Goal: Find specific page/section: Find specific page/section

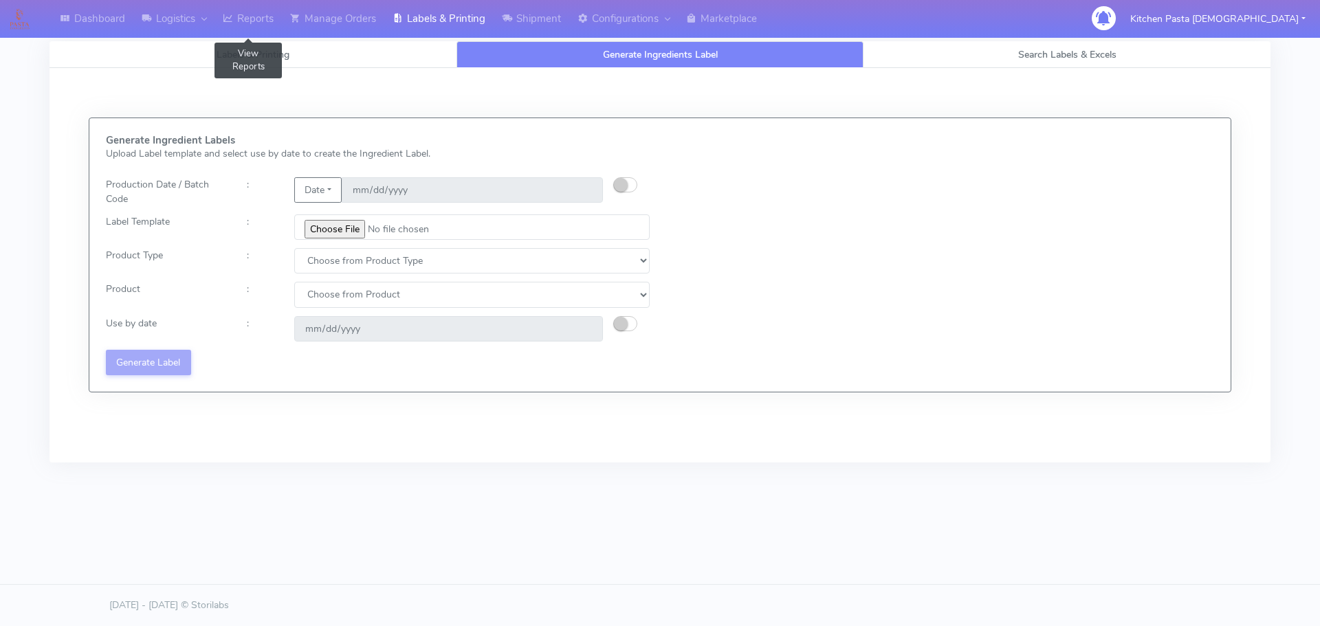
click at [227, 15] on icon at bounding box center [228, 19] width 10 height 14
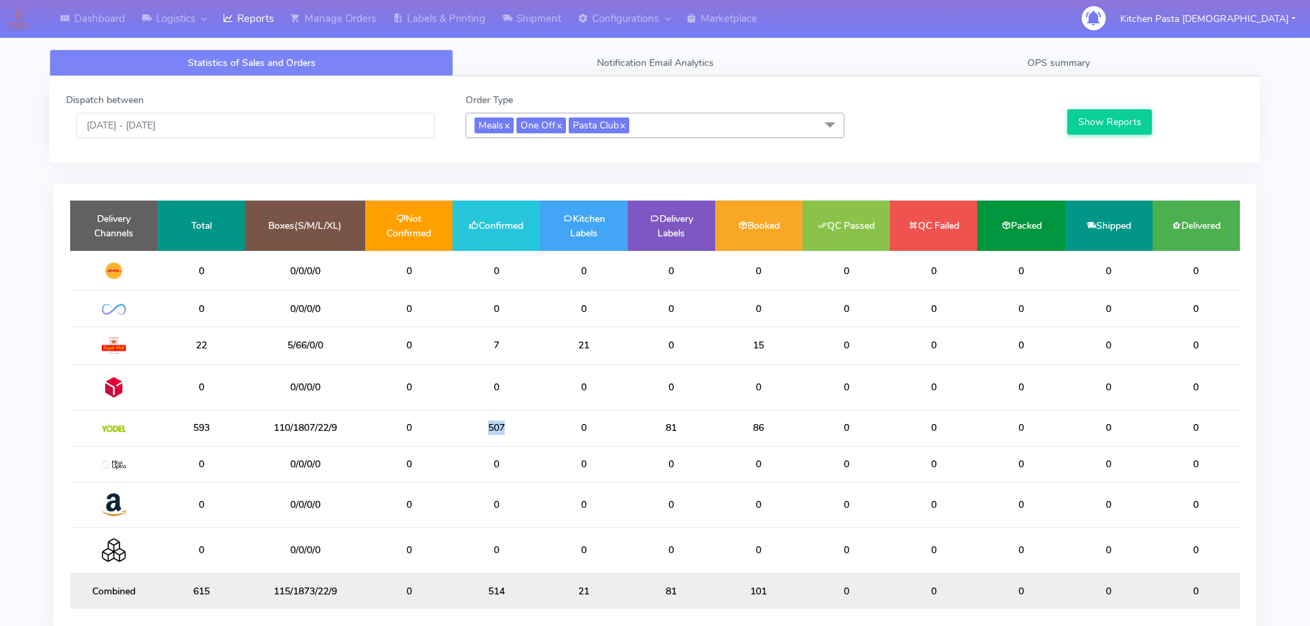
drag, startPoint x: 507, startPoint y: 426, endPoint x: 457, endPoint y: 426, distance: 50.2
click at [457, 426] on td "507" at bounding box center [495, 428] width 87 height 36
click at [502, 426] on td "507" at bounding box center [495, 428] width 87 height 36
click at [546, 24] on link "Shipment" at bounding box center [532, 19] width 76 height 38
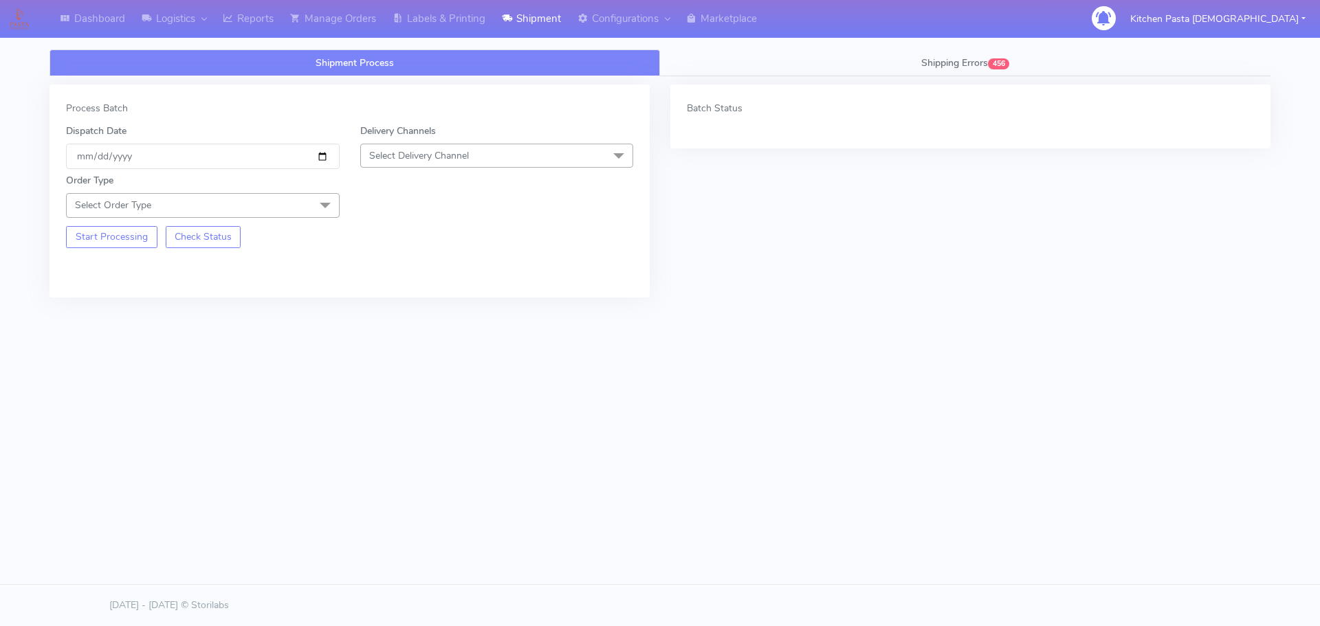
click at [487, 155] on span "Select Delivery Channel" at bounding box center [497, 156] width 274 height 24
click at [421, 309] on div "Yodel" at bounding box center [497, 310] width 258 height 14
click at [329, 215] on span at bounding box center [324, 206] width 27 height 26
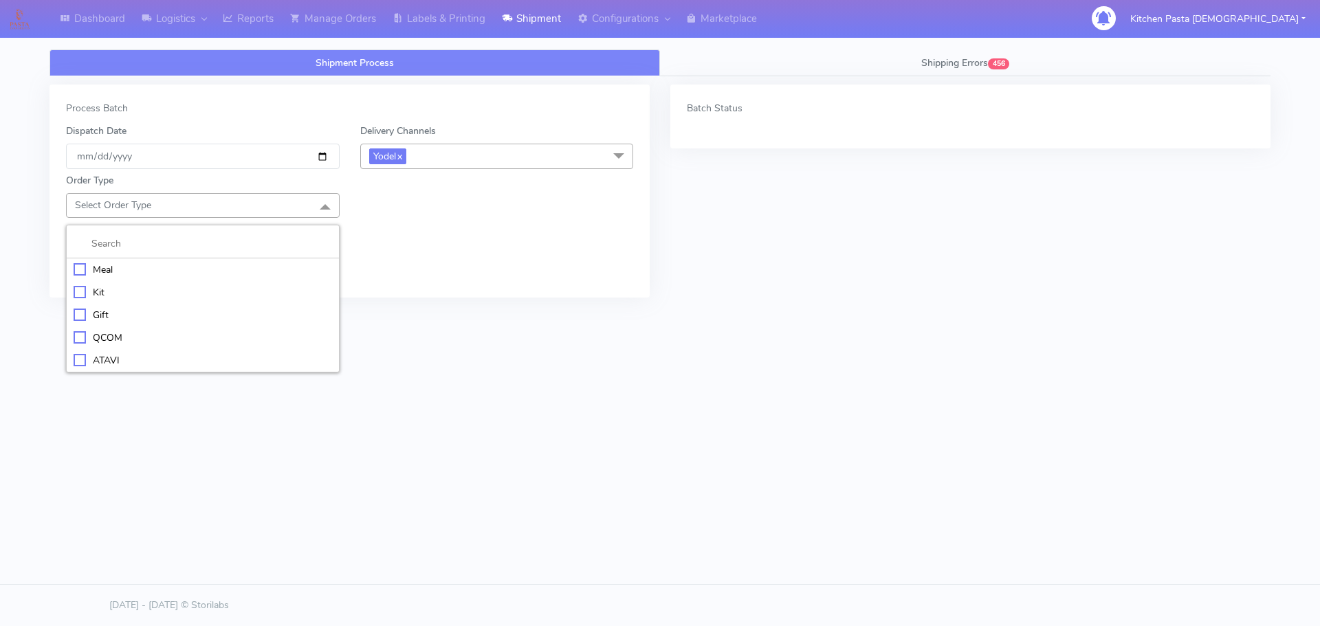
click at [209, 263] on div "Meal" at bounding box center [203, 270] width 258 height 14
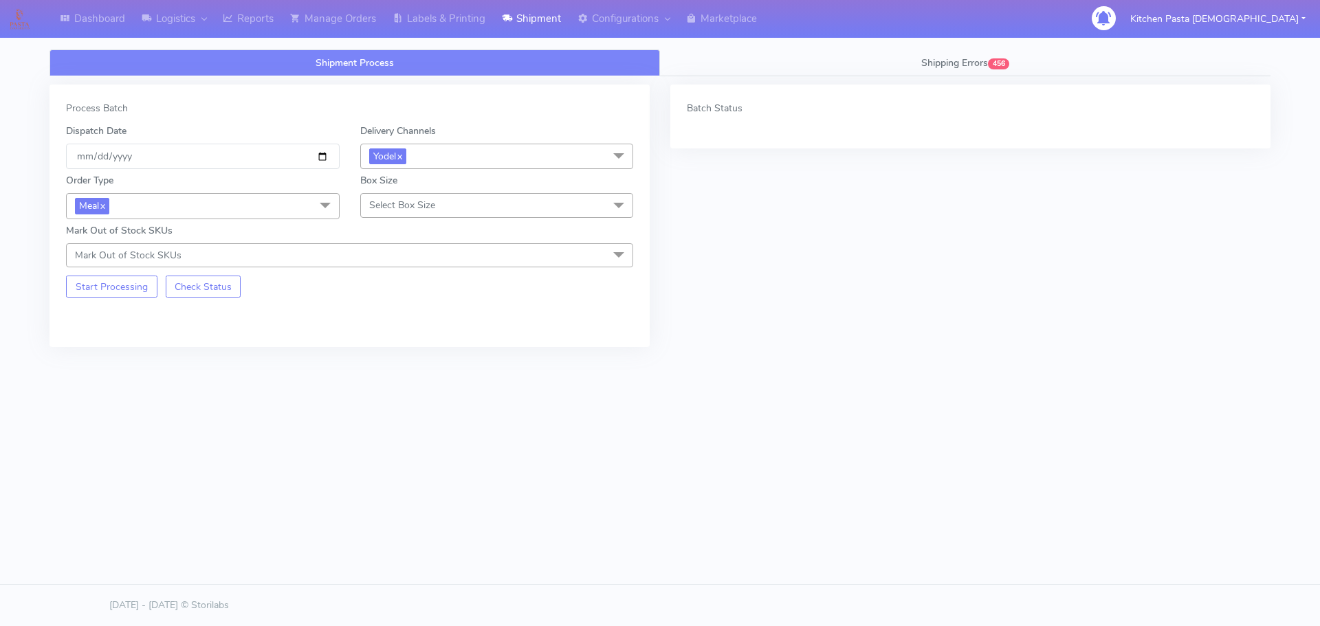
click at [372, 199] on span "Select Box Size" at bounding box center [402, 205] width 66 height 13
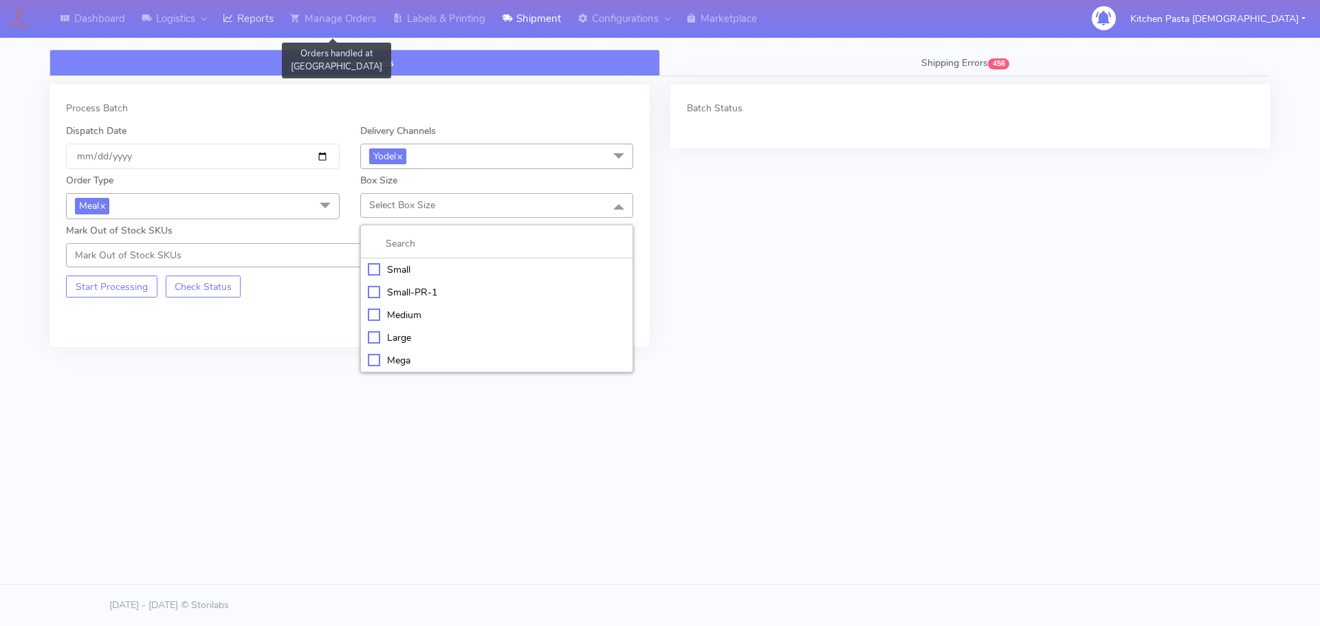
click at [241, 27] on link "Reports" at bounding box center [247, 19] width 67 height 38
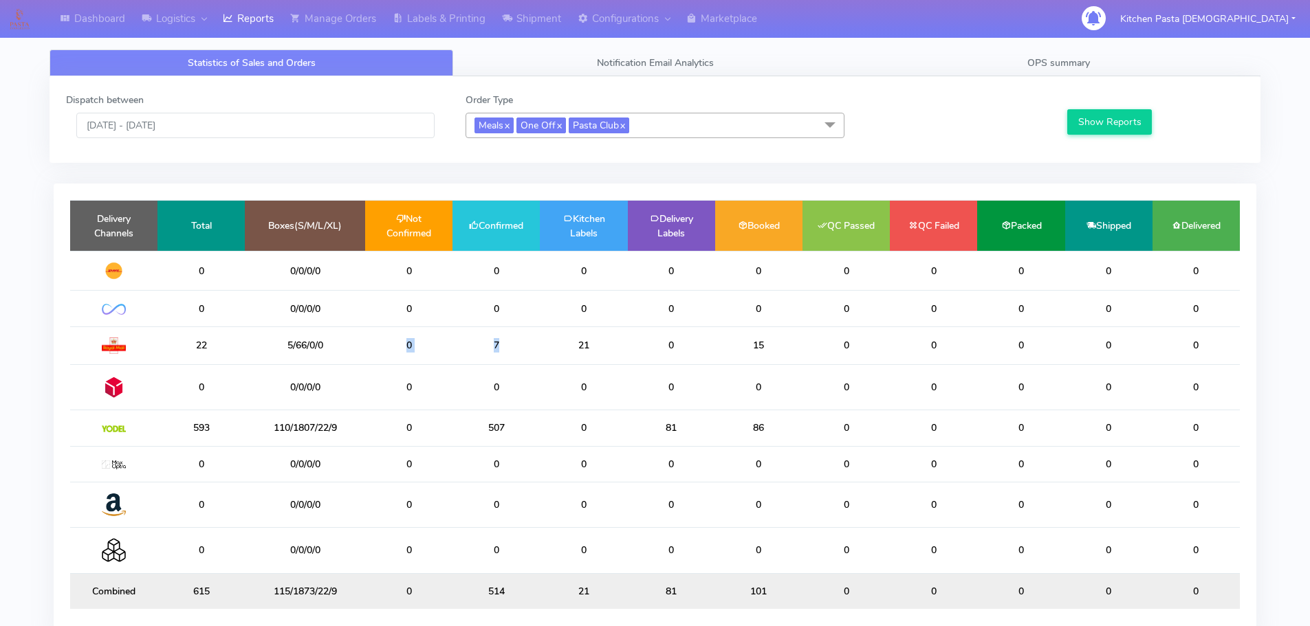
drag, startPoint x: 492, startPoint y: 341, endPoint x: 395, endPoint y: 327, distance: 97.2
click at [395, 327] on tr "22 5/66/0/0 0 7 21 0 15 0 0 0 0 0" at bounding box center [654, 346] width 1169 height 38
click at [487, 318] on td "0" at bounding box center [495, 309] width 87 height 36
